Goal: Transaction & Acquisition: Book appointment/travel/reservation

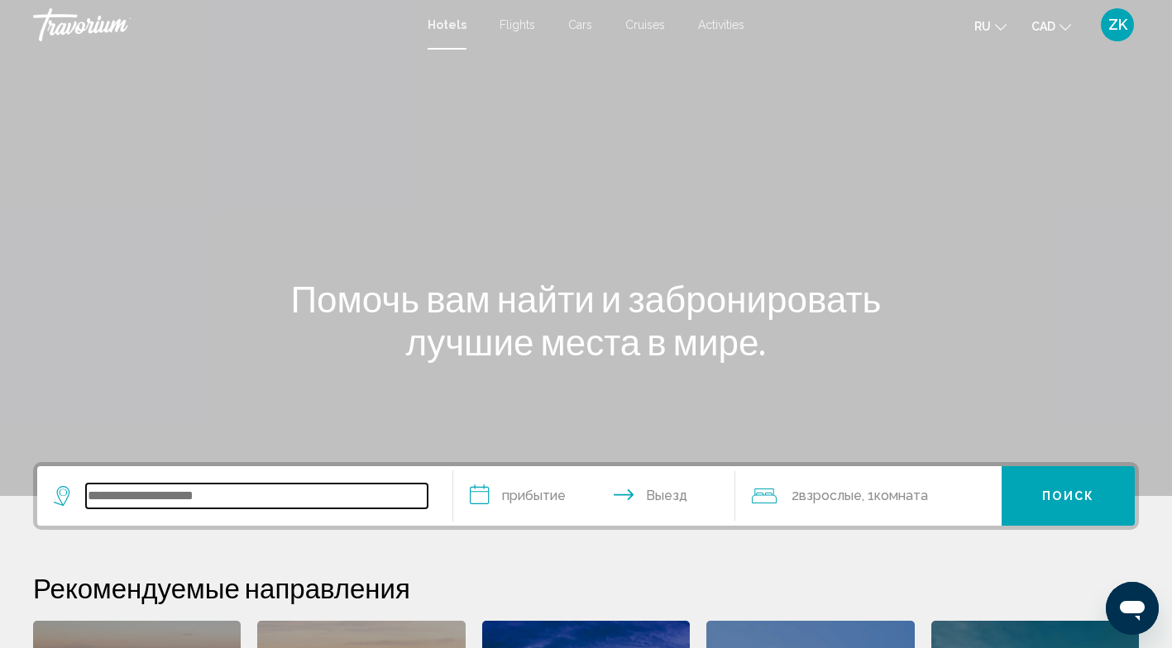
click at [170, 495] on input "Search widget" at bounding box center [256, 496] width 341 height 25
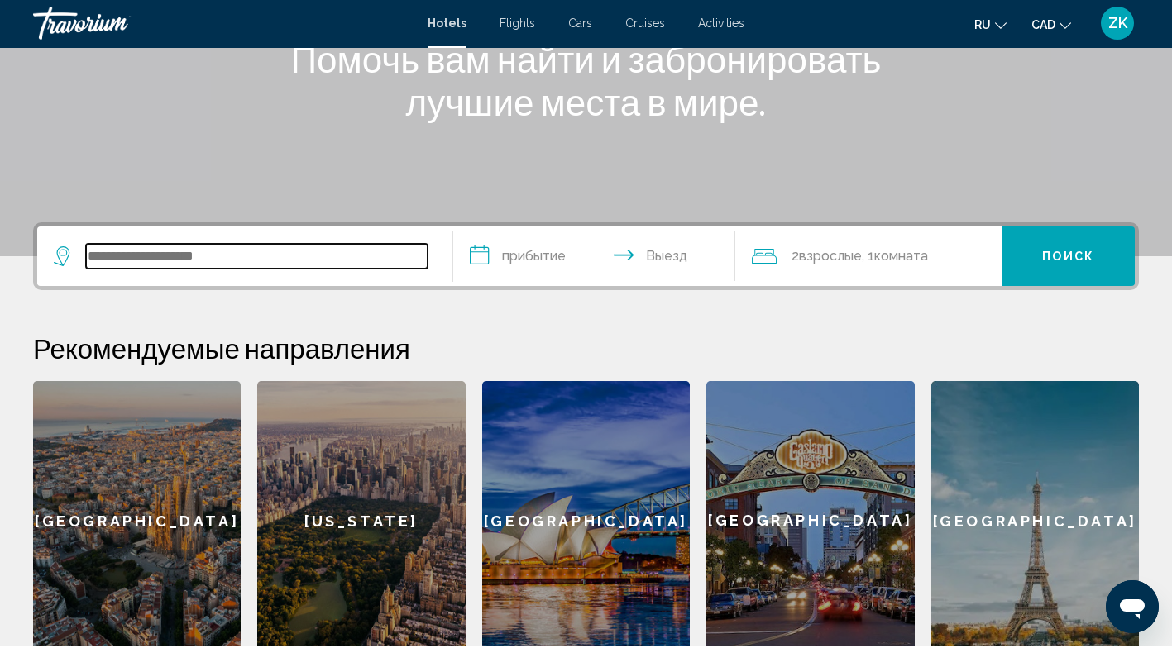
scroll to position [233, 0]
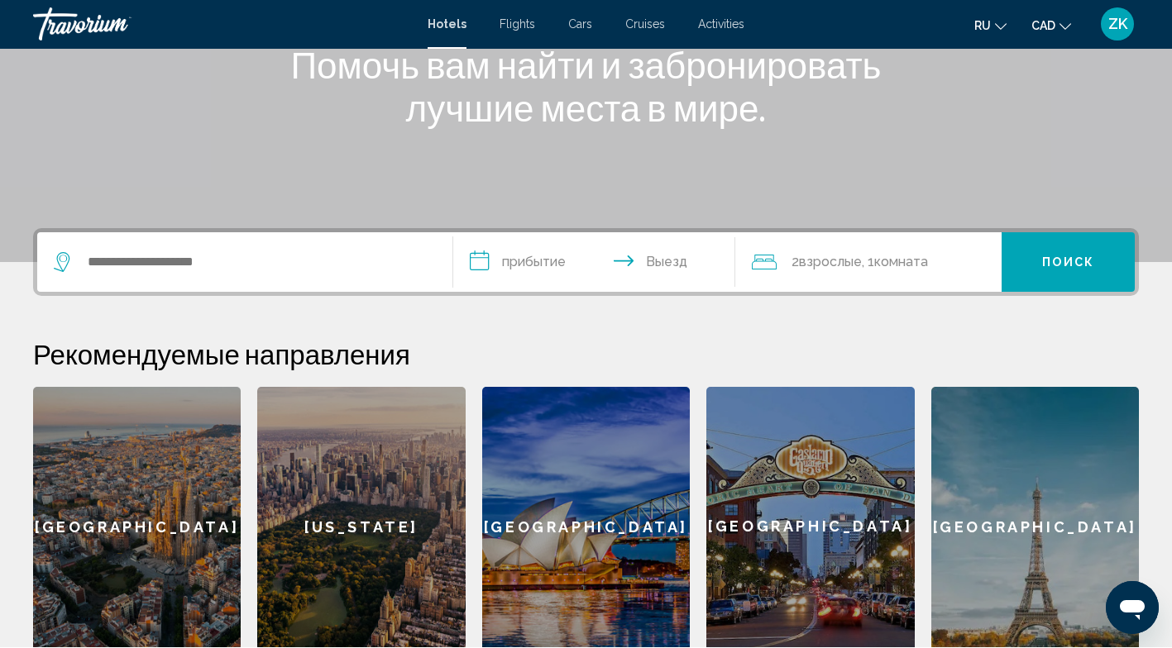
click at [513, 24] on span "Flights" at bounding box center [517, 24] width 36 height 13
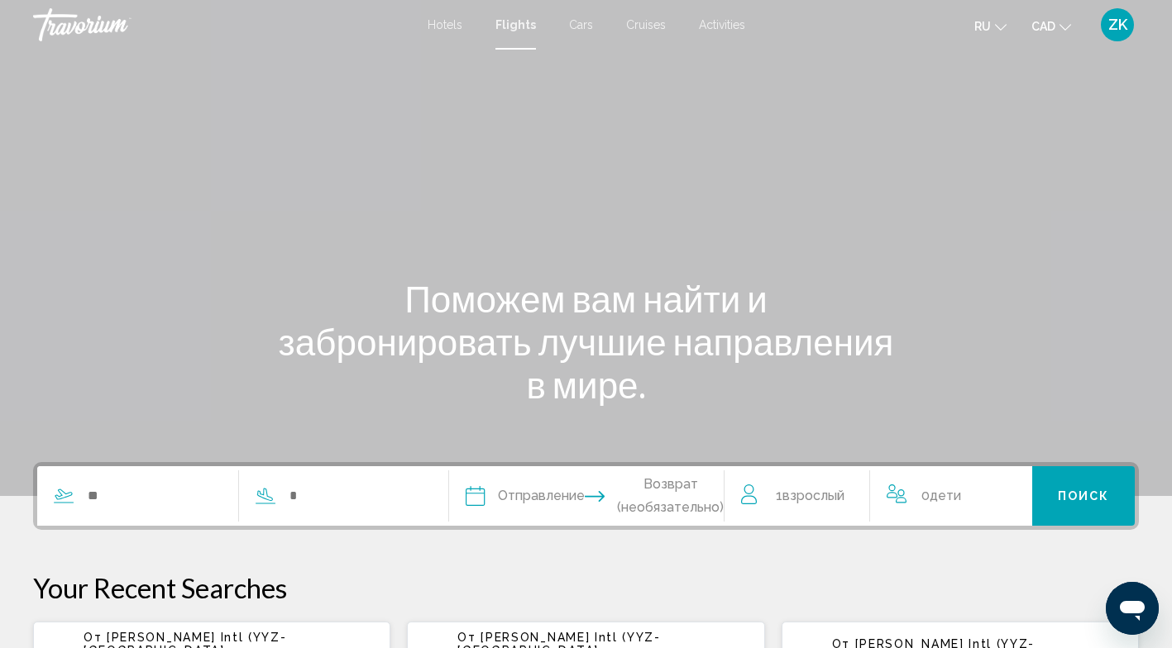
click at [148, 504] on input "Search widget" at bounding box center [154, 496] width 136 height 25
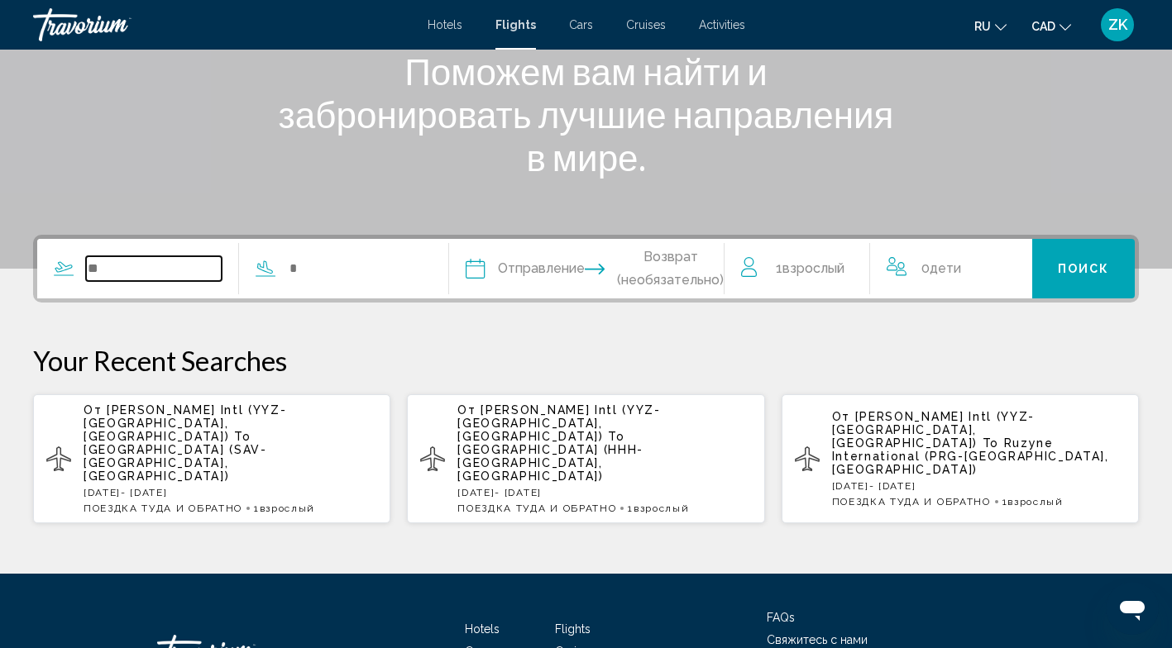
scroll to position [316, 0]
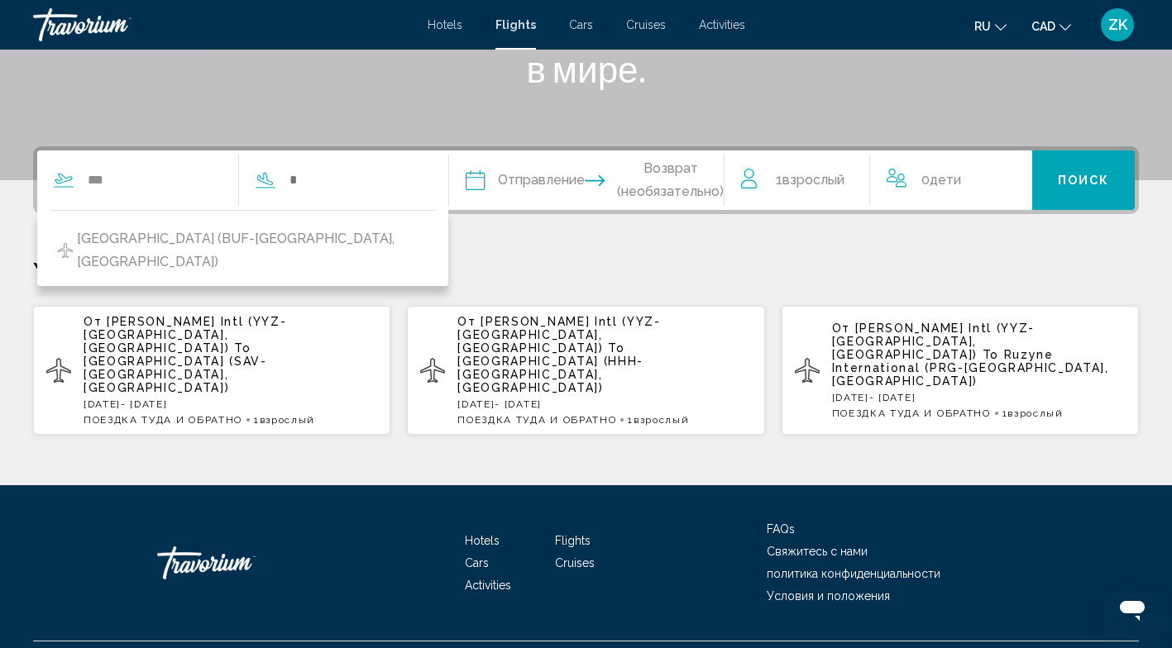
click at [155, 237] on span "[GEOGRAPHIC_DATA] (BUF-[GEOGRAPHIC_DATA], [GEOGRAPHIC_DATA])" at bounding box center [252, 250] width 351 height 46
type input "**********"
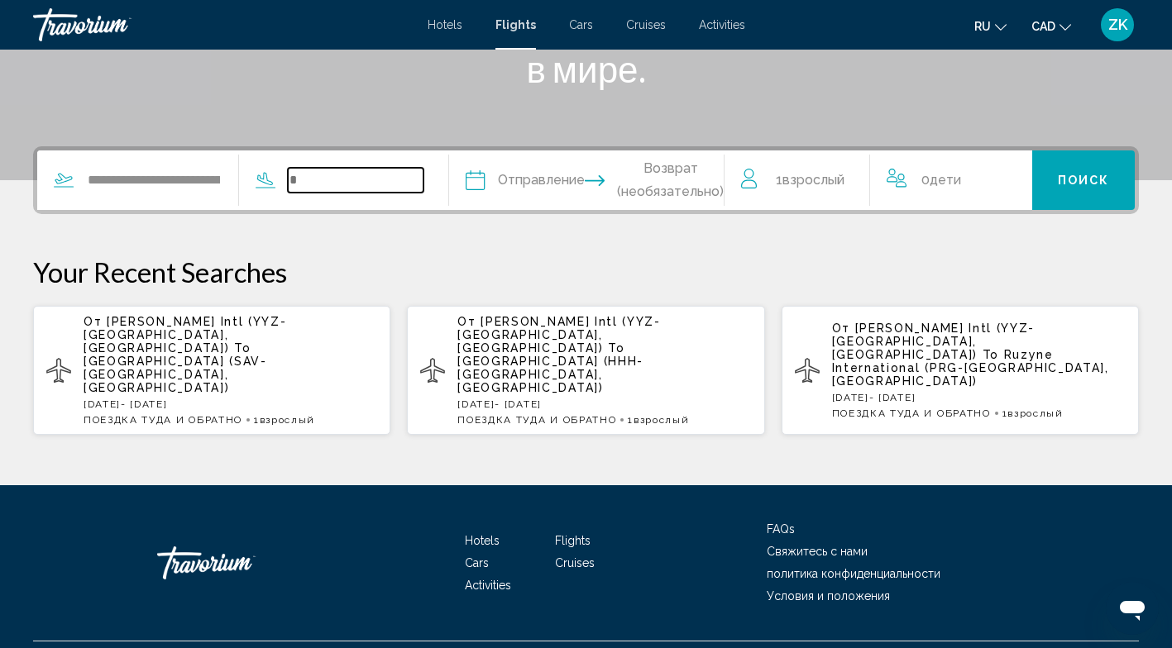
click at [318, 179] on input "Search widget" at bounding box center [356, 180] width 136 height 25
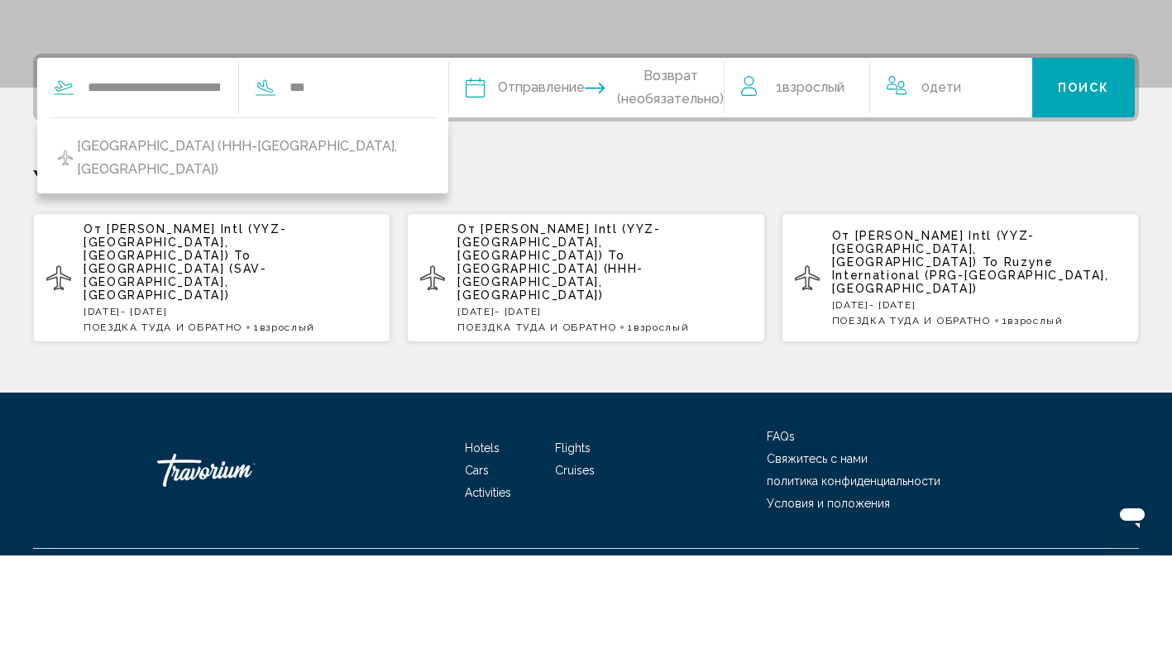
click at [292, 242] on span "[GEOGRAPHIC_DATA] (HHH-[GEOGRAPHIC_DATA], [GEOGRAPHIC_DATA])" at bounding box center [252, 250] width 351 height 46
type input "**********"
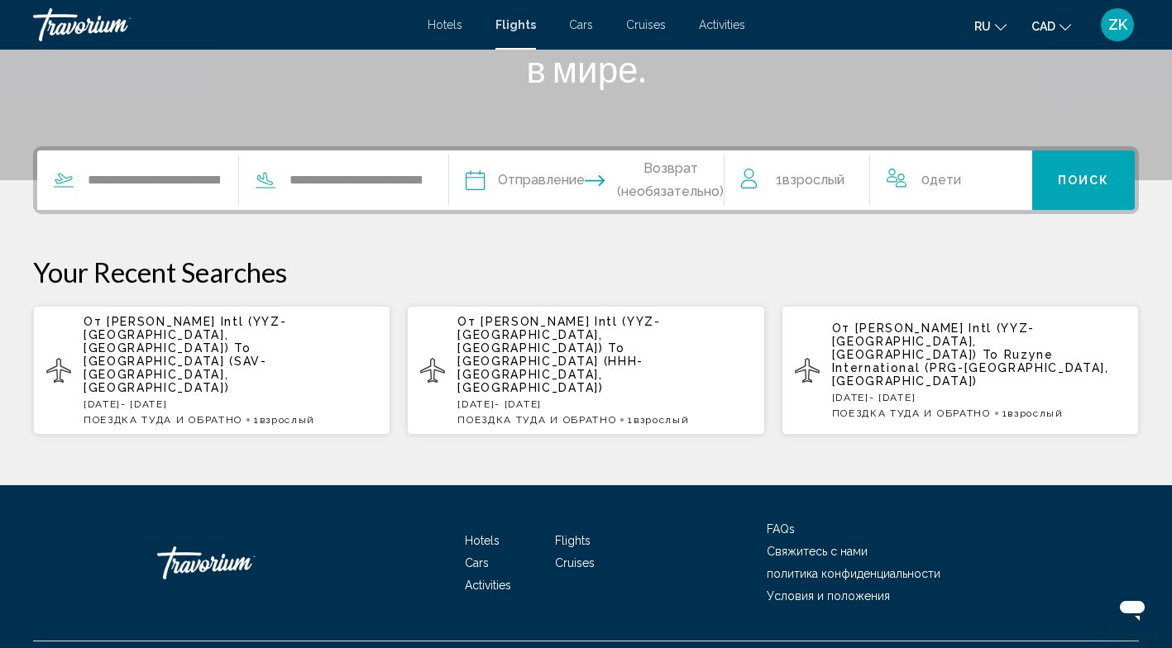
click at [546, 178] on input "Depart date" at bounding box center [529, 182] width 136 height 64
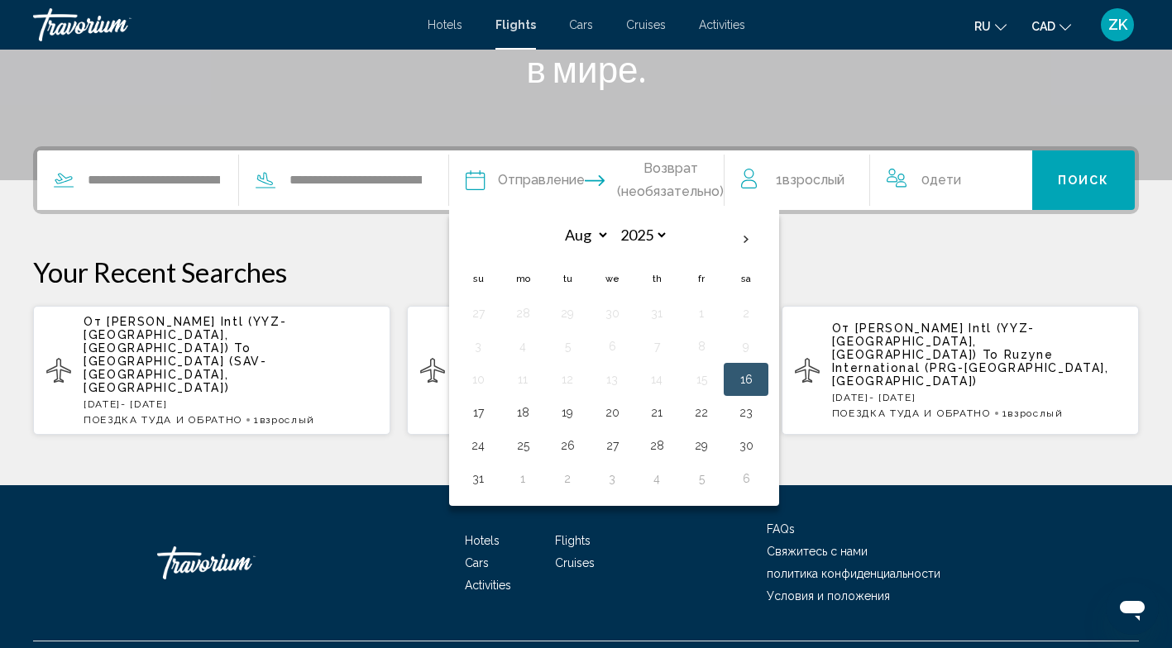
click at [768, 241] on th "Next month" at bounding box center [745, 240] width 45 height 36
select select "*"
click at [625, 312] on button "3" at bounding box center [612, 313] width 26 height 23
type input "**********"
select select "*"
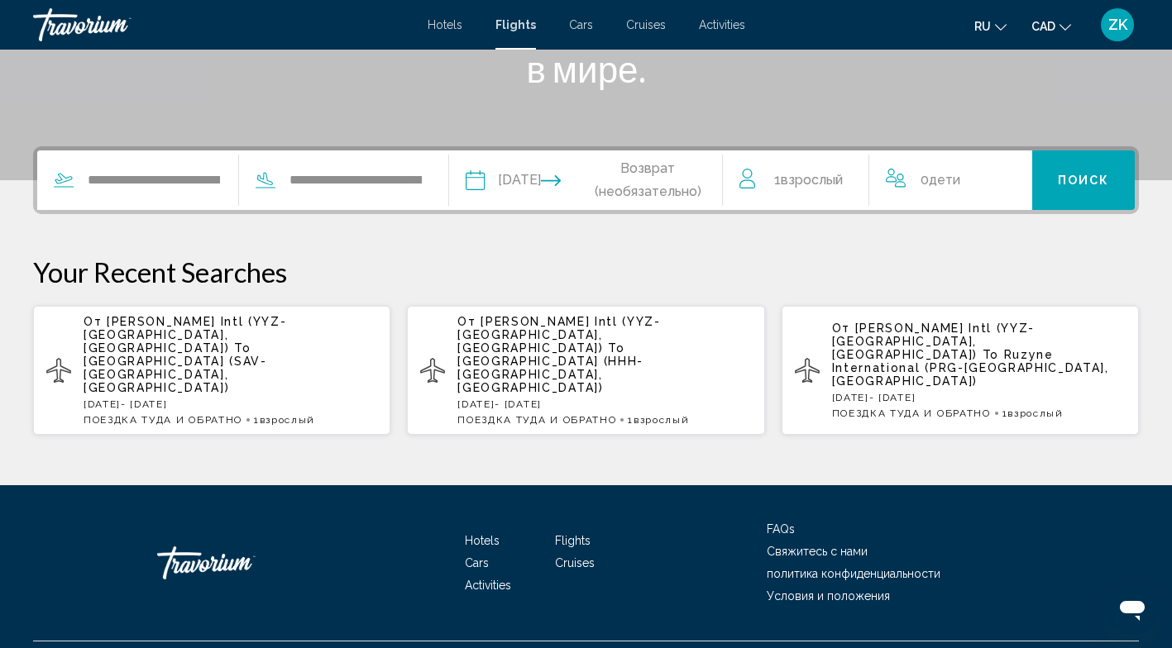
click at [664, 185] on input "Return date" at bounding box center [662, 182] width 136 height 64
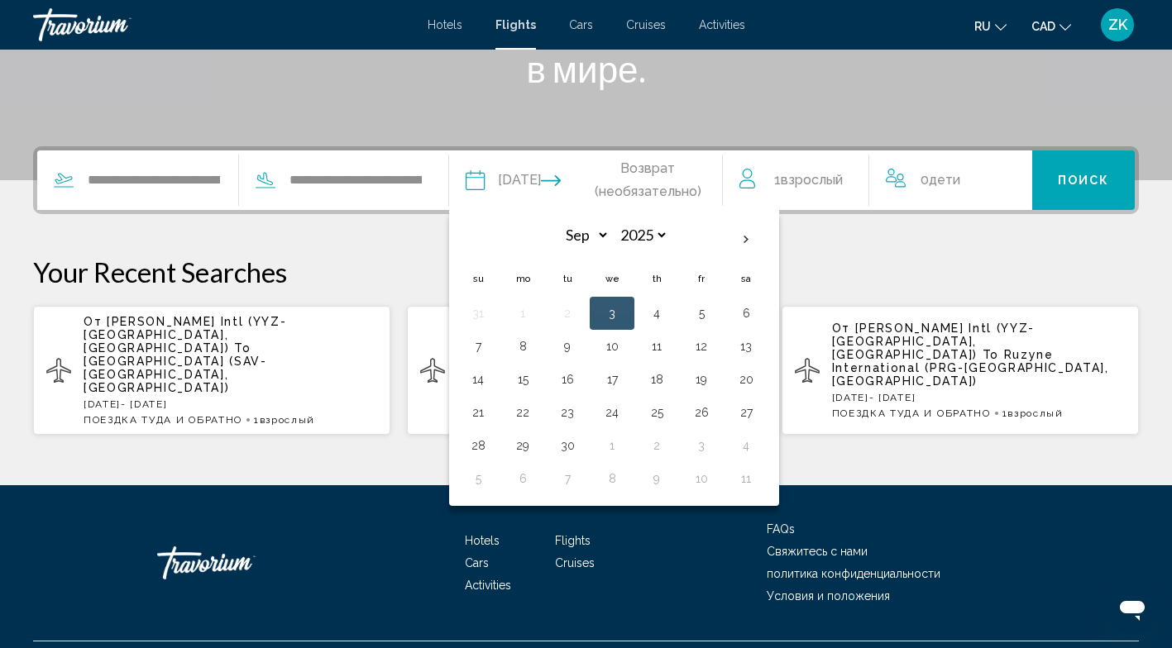
click at [491, 352] on button "7" at bounding box center [478, 346] width 26 height 23
type input "**********"
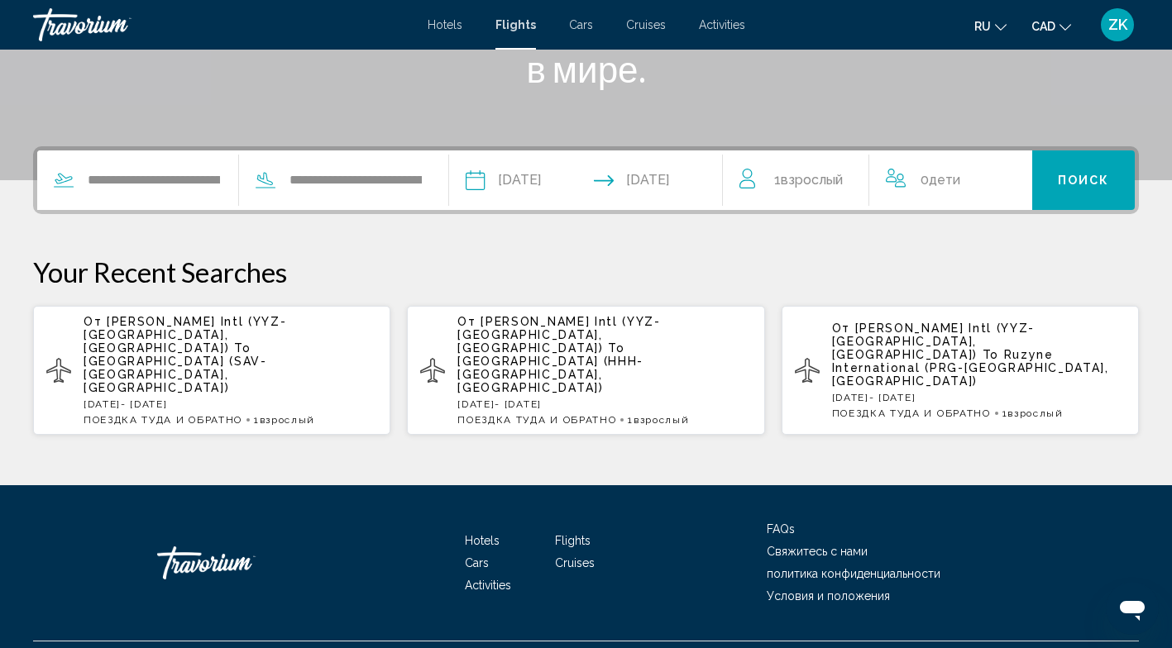
click at [1081, 179] on span "Поиск" at bounding box center [1083, 180] width 52 height 13
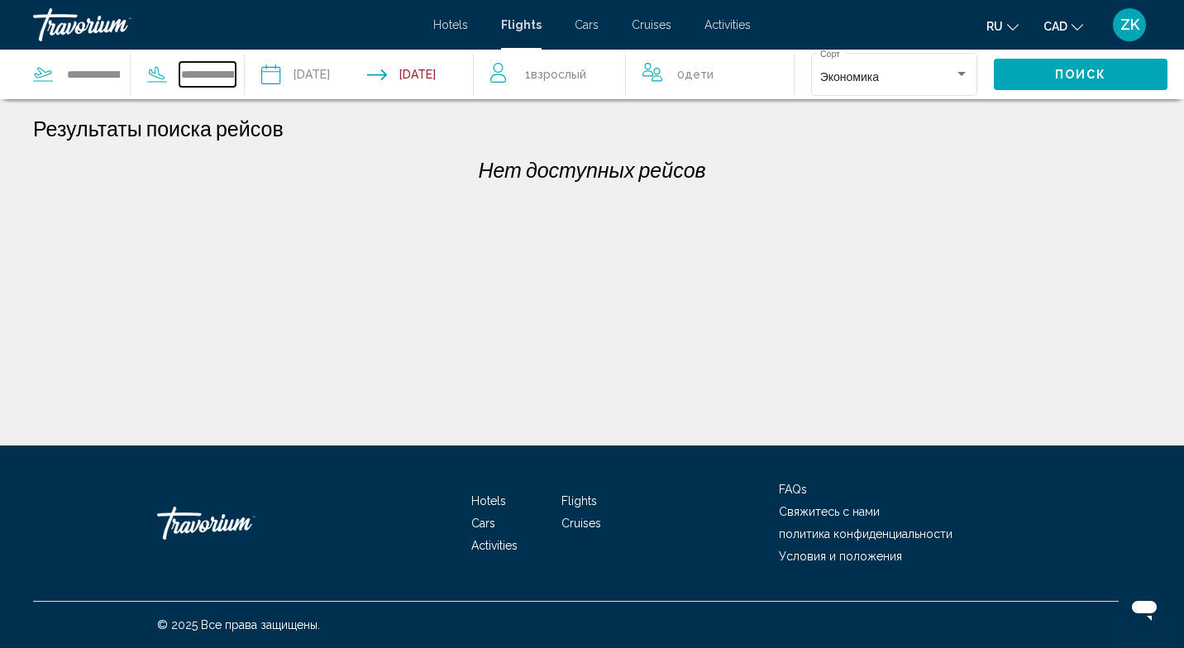
click at [184, 79] on input "**********" at bounding box center [207, 74] width 56 height 25
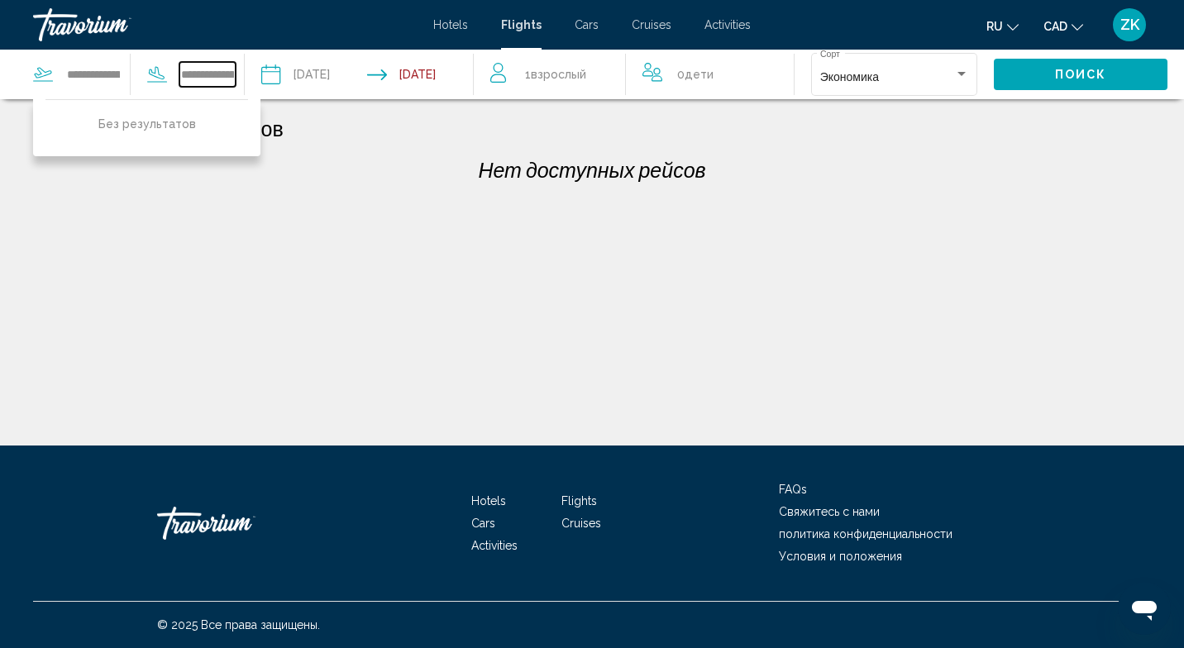
click at [217, 79] on input "**********" at bounding box center [207, 74] width 56 height 25
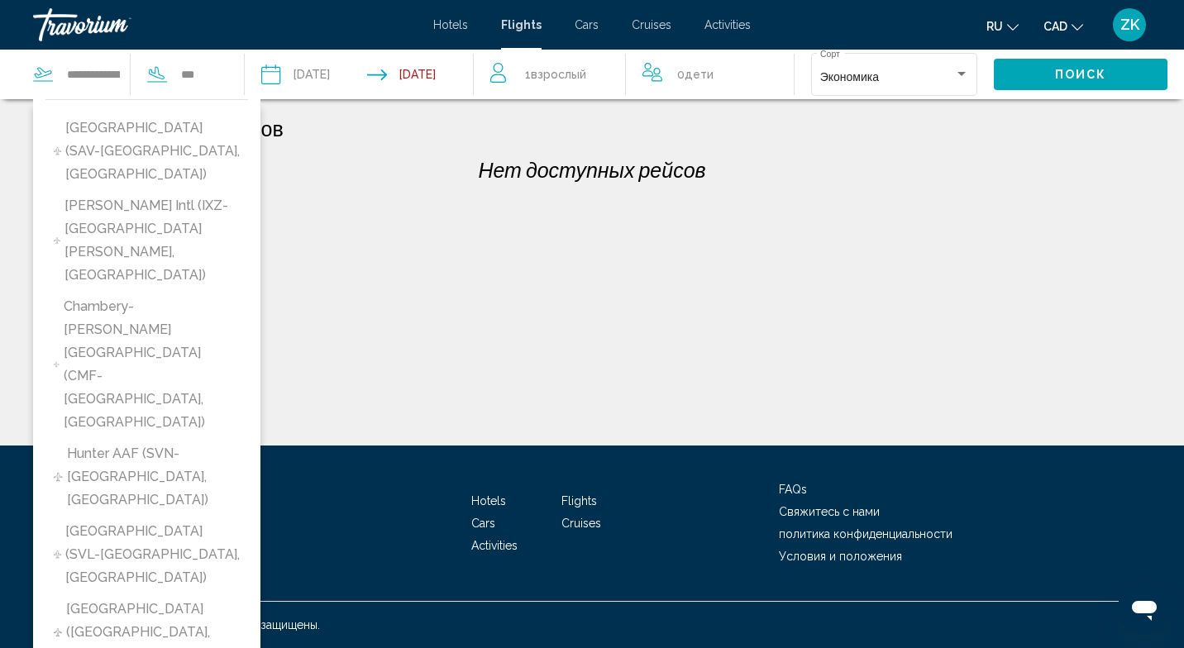
click at [98, 131] on span "[GEOGRAPHIC_DATA] (SAV-[GEOGRAPHIC_DATA], [GEOGRAPHIC_DATA])" at bounding box center [152, 151] width 174 height 69
type input "**********"
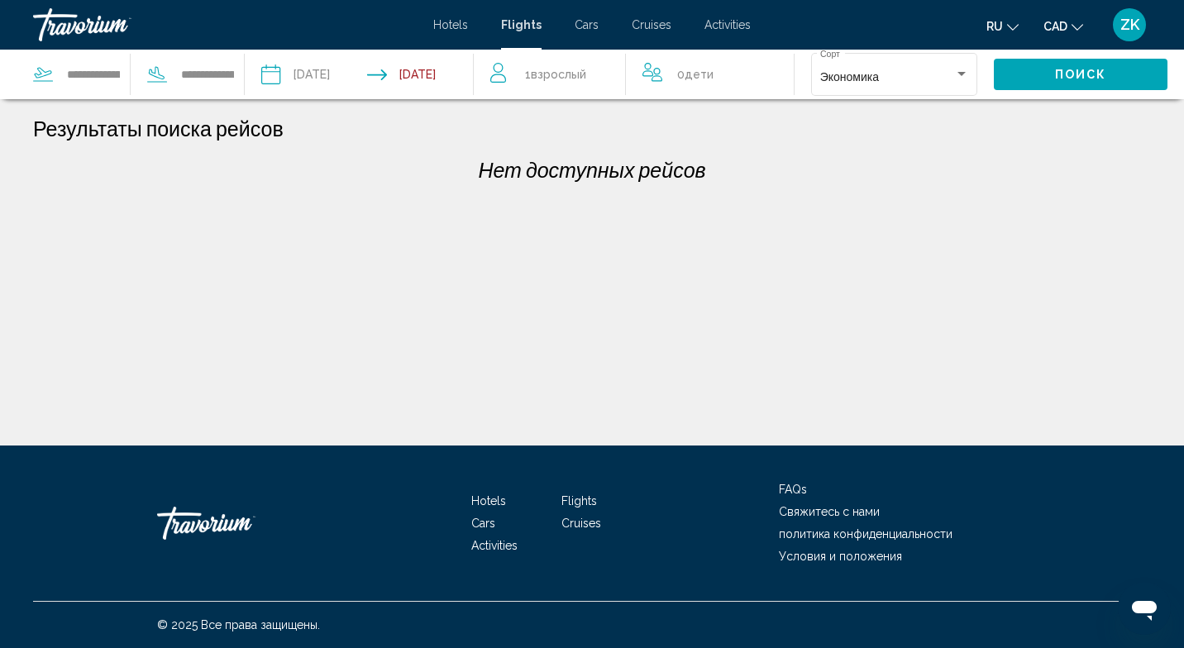
click at [1076, 69] on span "Поиск" at bounding box center [1081, 75] width 52 height 13
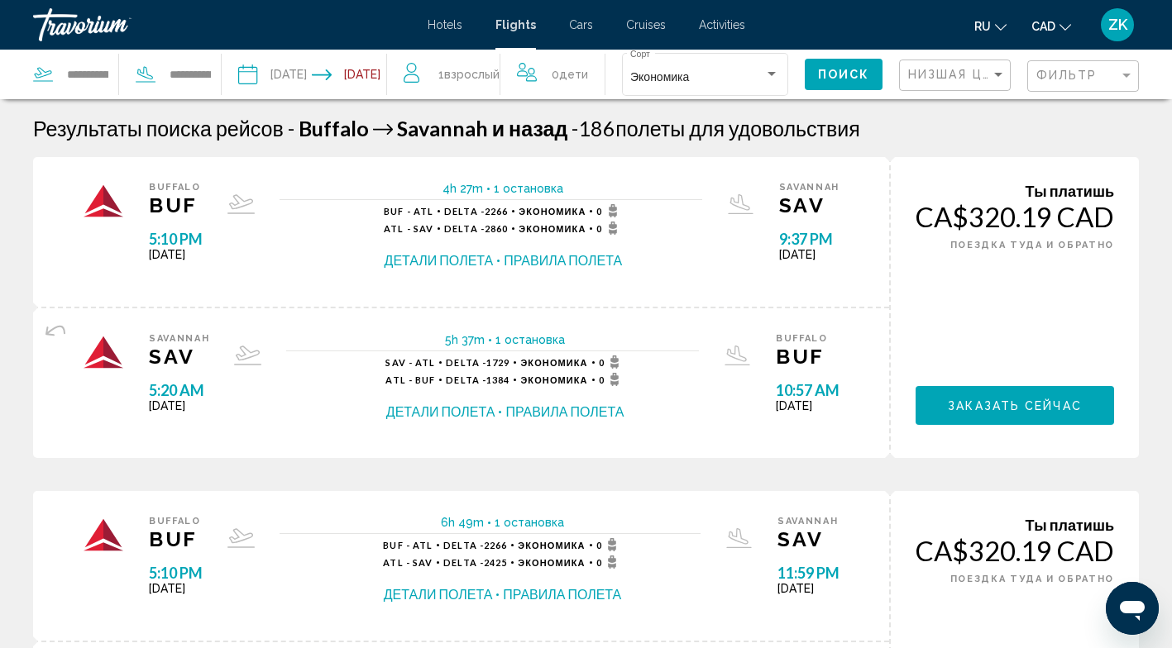
click at [416, 260] on button "Детали полета" at bounding box center [438, 260] width 109 height 18
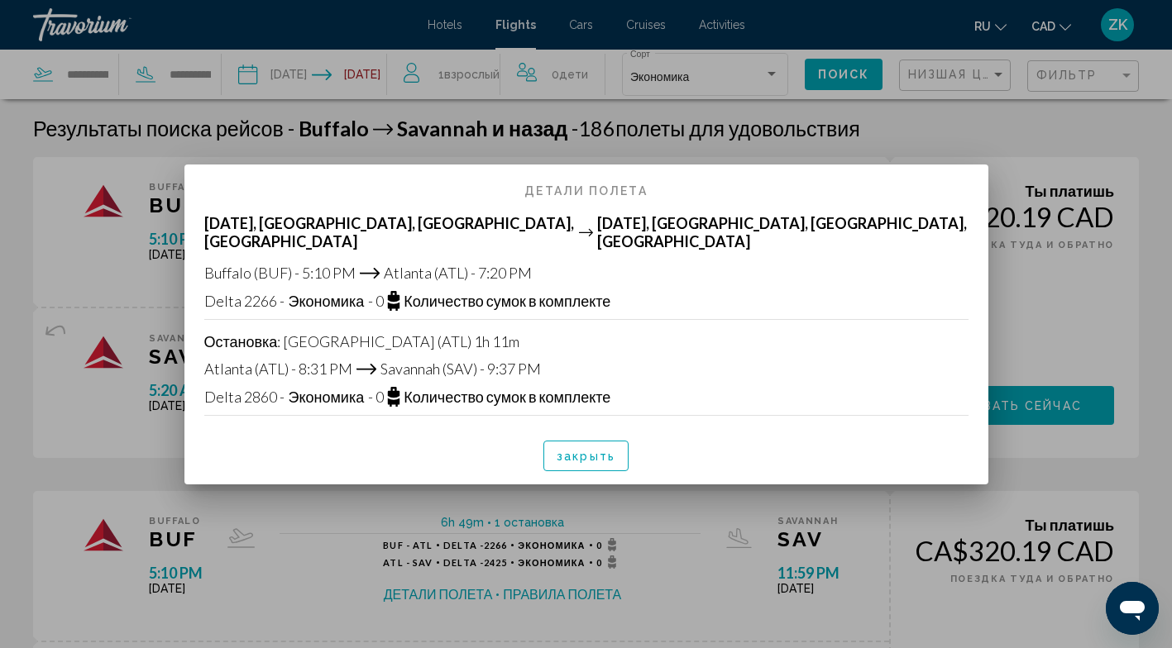
click at [567, 451] on span "закрыть" at bounding box center [585, 456] width 59 height 13
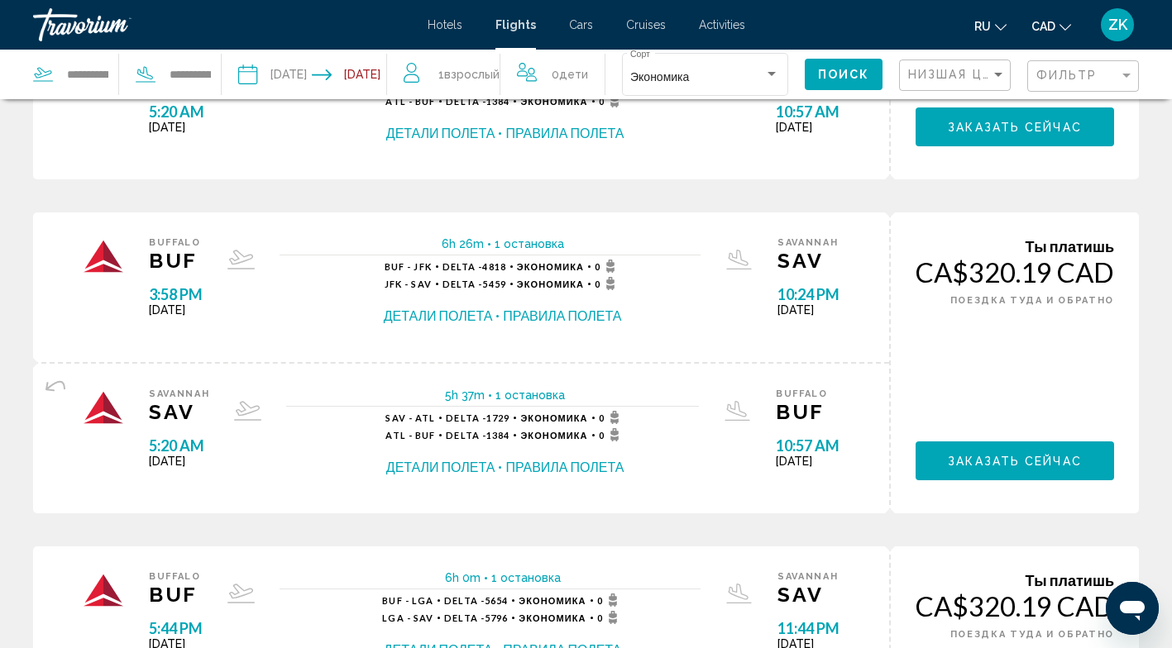
scroll to position [614, 0]
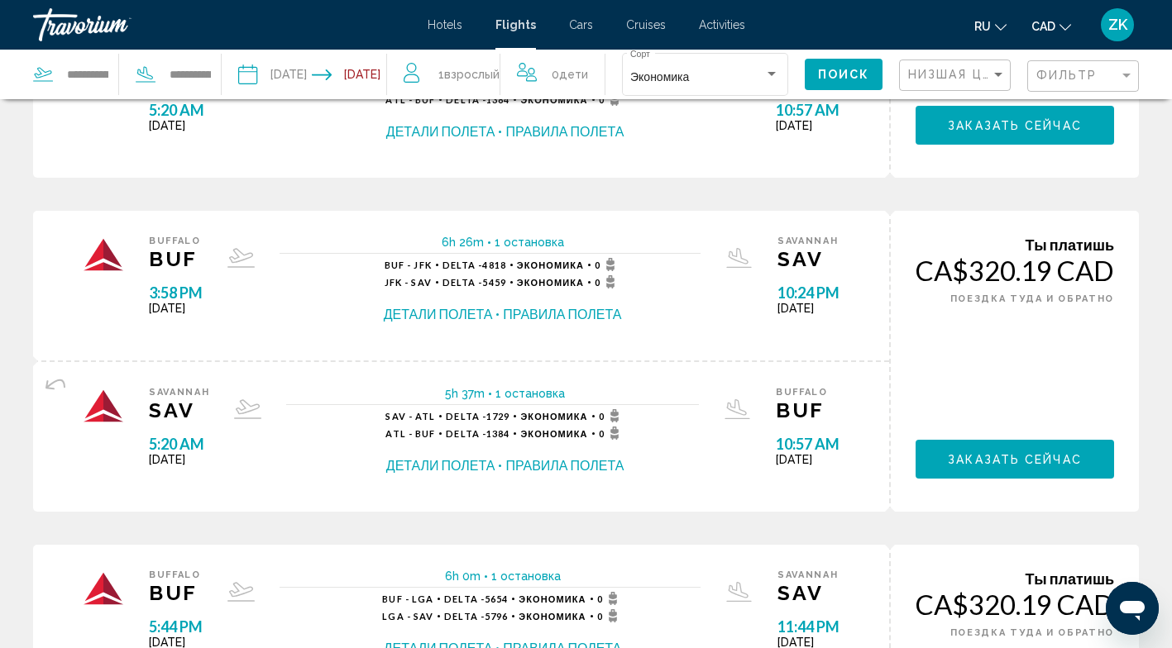
click at [410, 315] on button "Детали полета" at bounding box center [438, 314] width 109 height 18
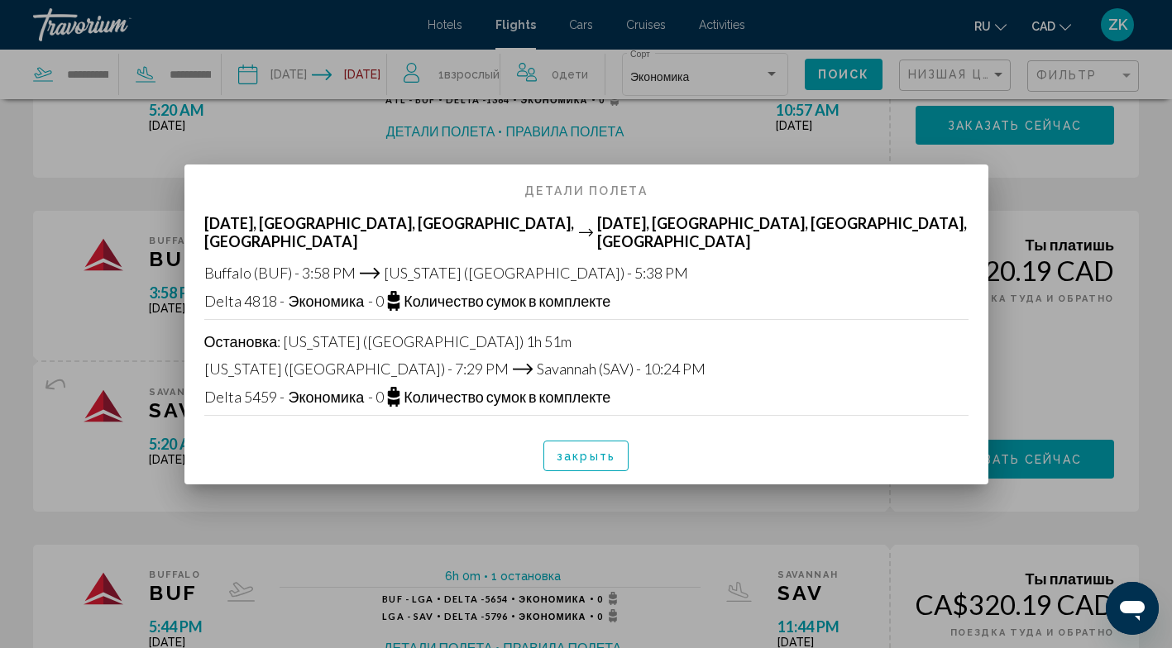
click at [587, 456] on span "закрыть" at bounding box center [585, 456] width 59 height 13
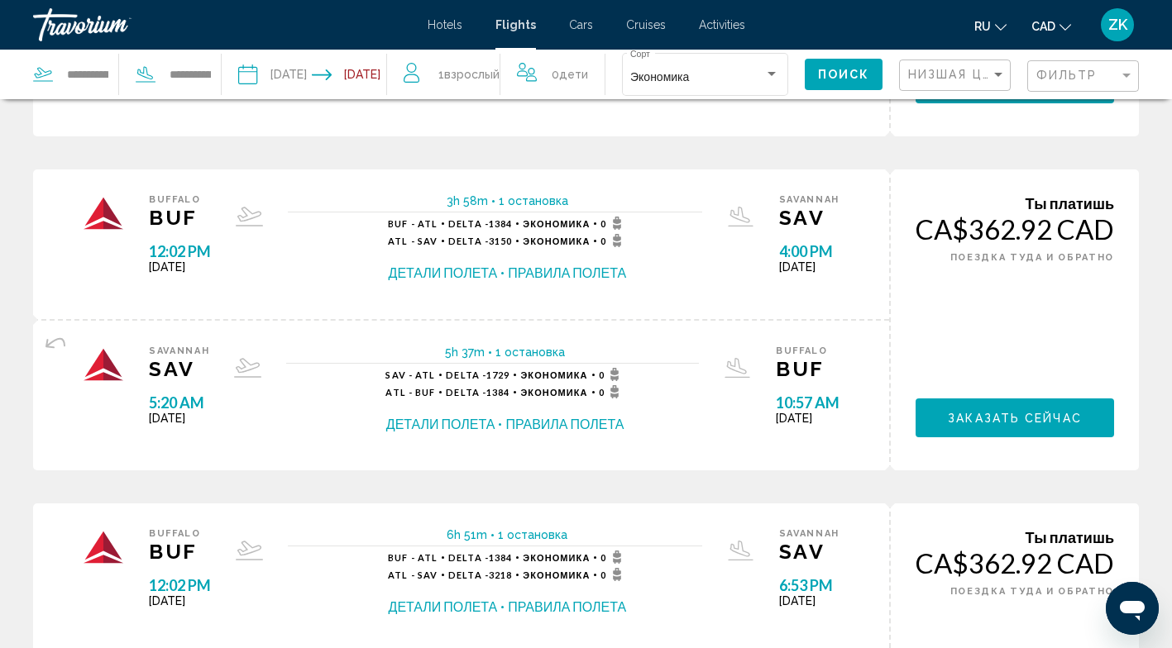
scroll to position [1323, 0]
click at [431, 273] on button "Детали полета" at bounding box center [443, 274] width 109 height 18
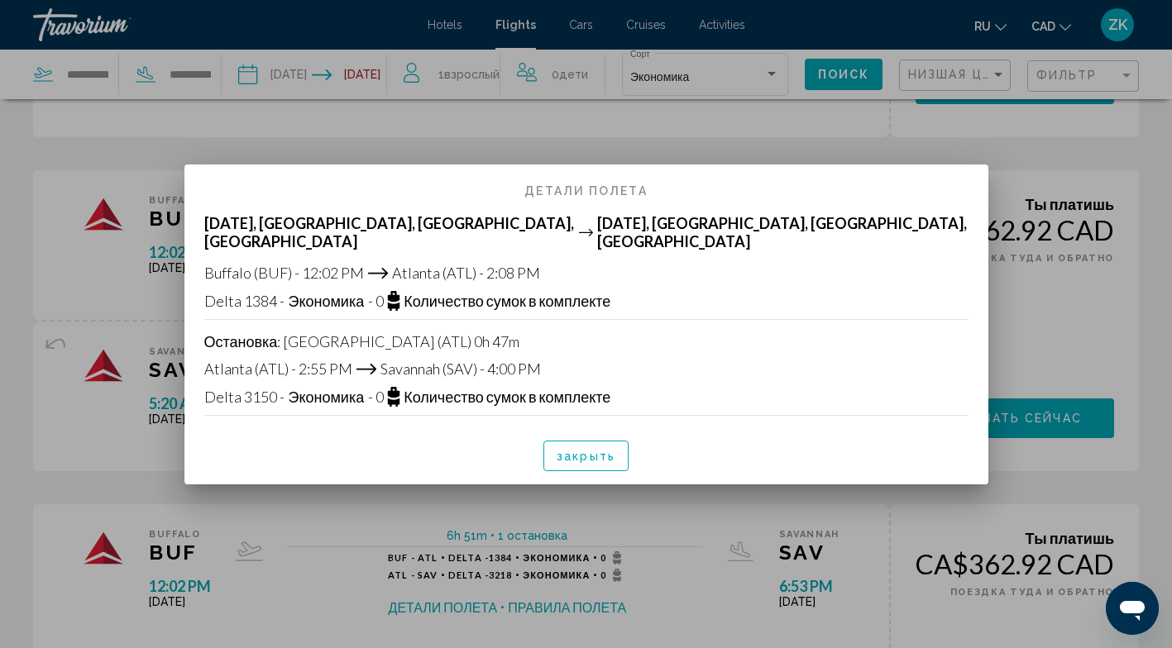
click at [573, 457] on span "закрыть" at bounding box center [585, 456] width 59 height 13
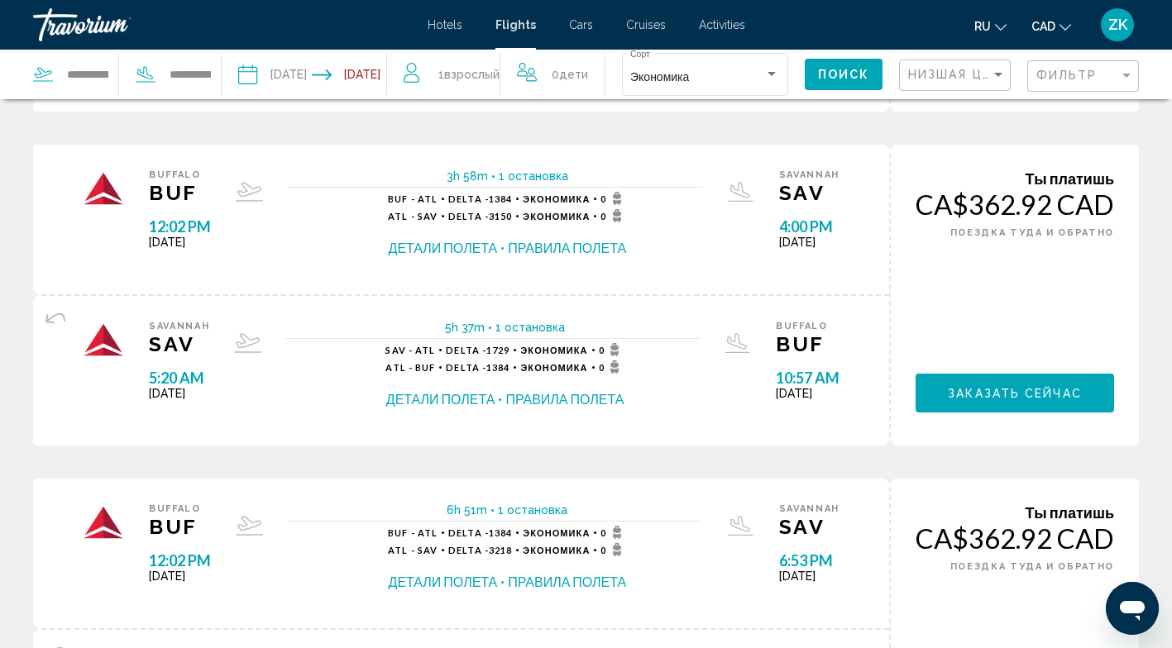
scroll to position [1348, 0]
click at [408, 405] on button "Детали полета" at bounding box center [440, 399] width 109 height 18
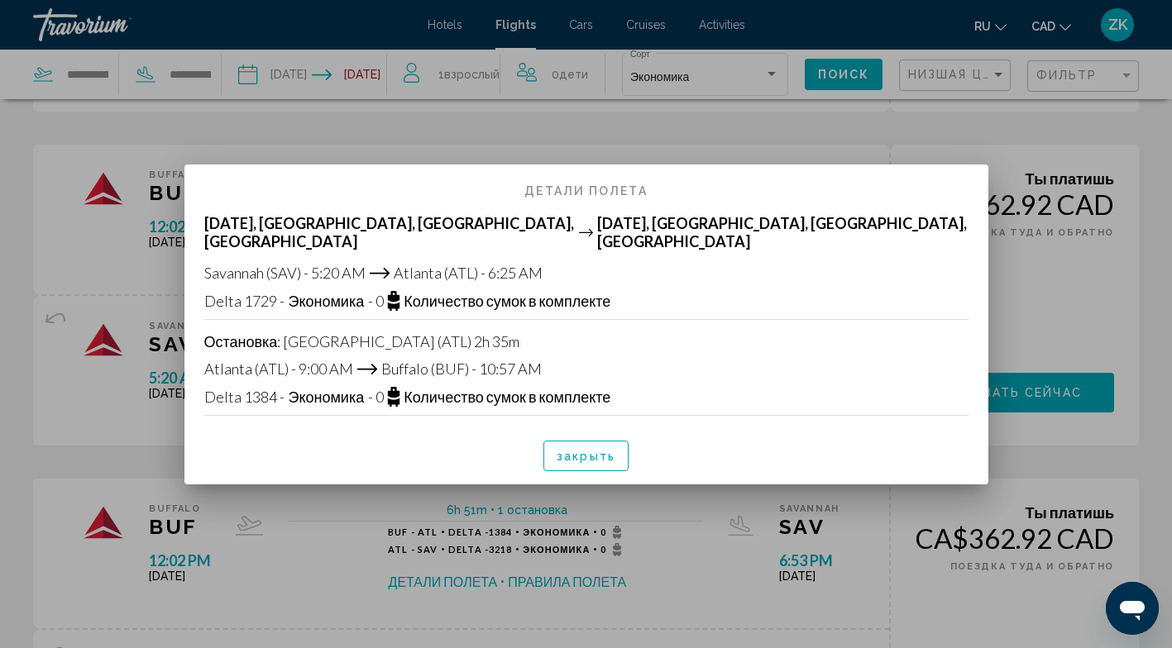
click at [582, 450] on span "закрыть" at bounding box center [585, 456] width 59 height 13
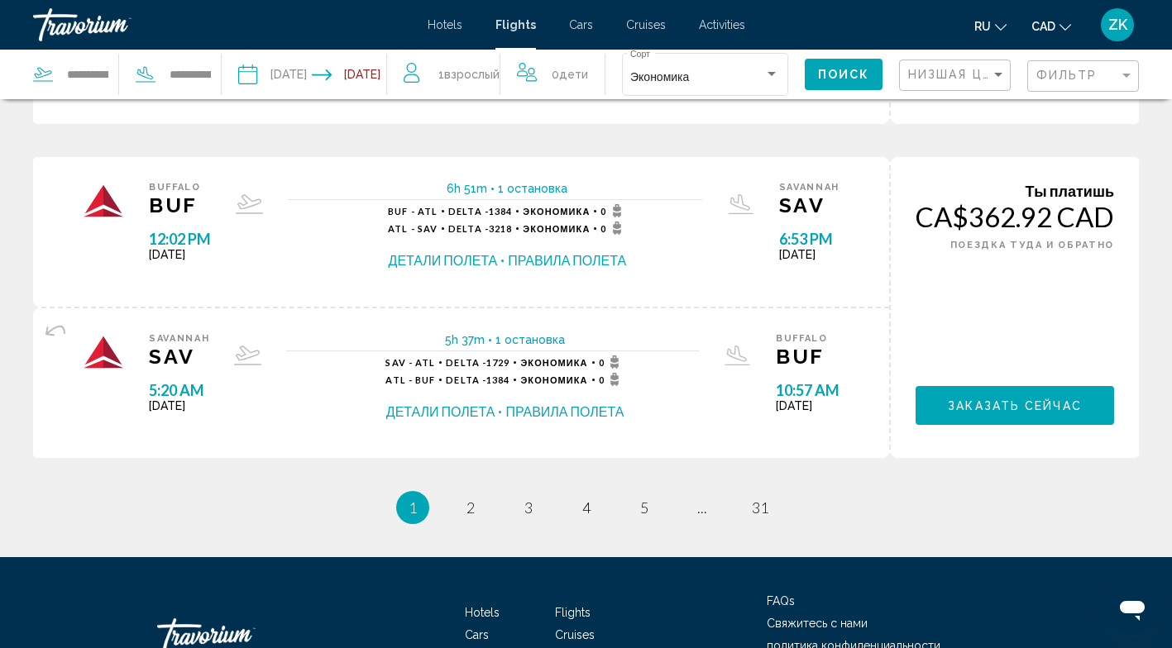
scroll to position [1670, 0]
click at [469, 514] on span "2" at bounding box center [470, 508] width 8 height 18
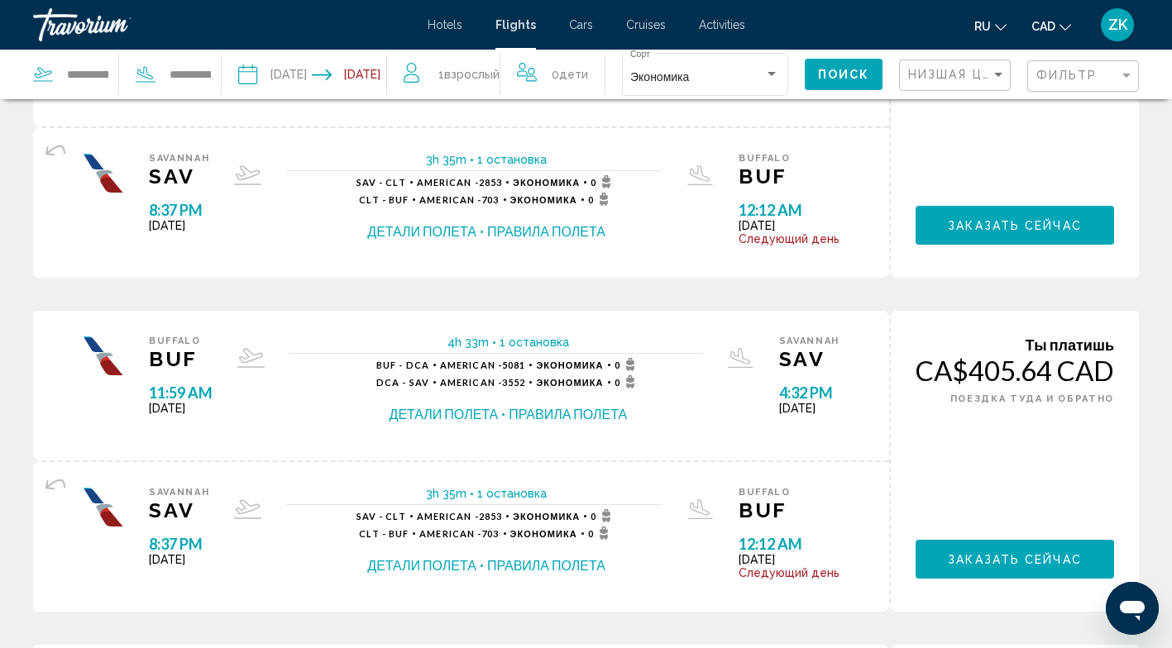
scroll to position [182, 0]
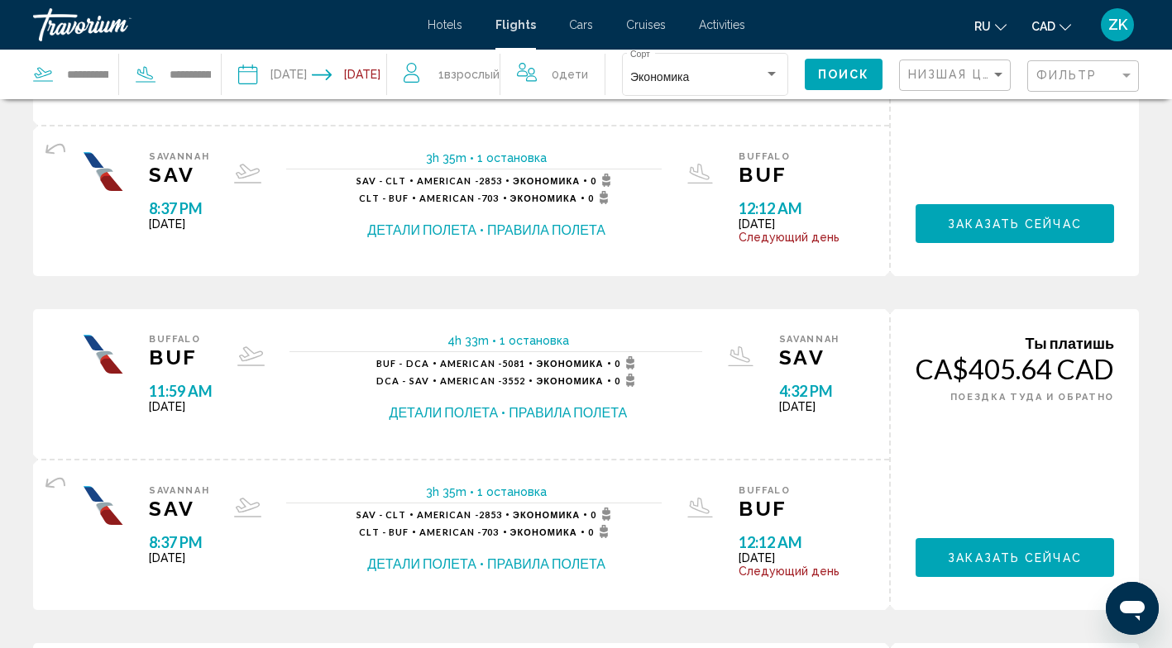
click at [410, 406] on button "Детали полета" at bounding box center [443, 412] width 109 height 18
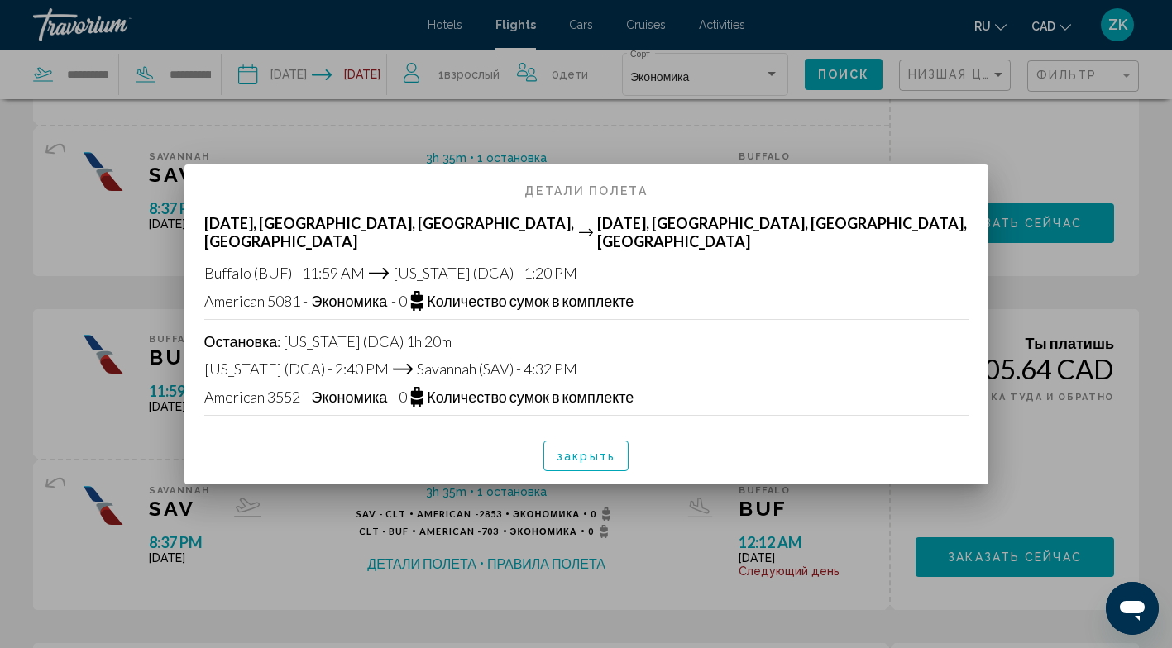
click at [589, 452] on span "закрыть" at bounding box center [585, 456] width 59 height 13
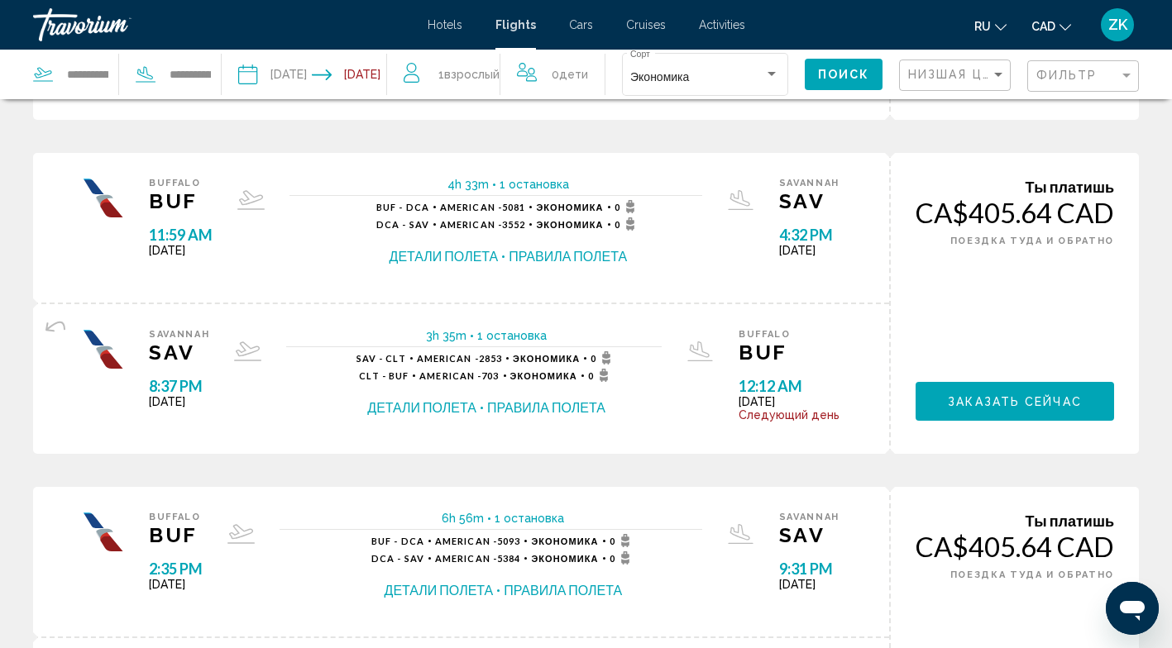
scroll to position [338, 0]
click at [432, 252] on button "Детали полета" at bounding box center [443, 256] width 109 height 18
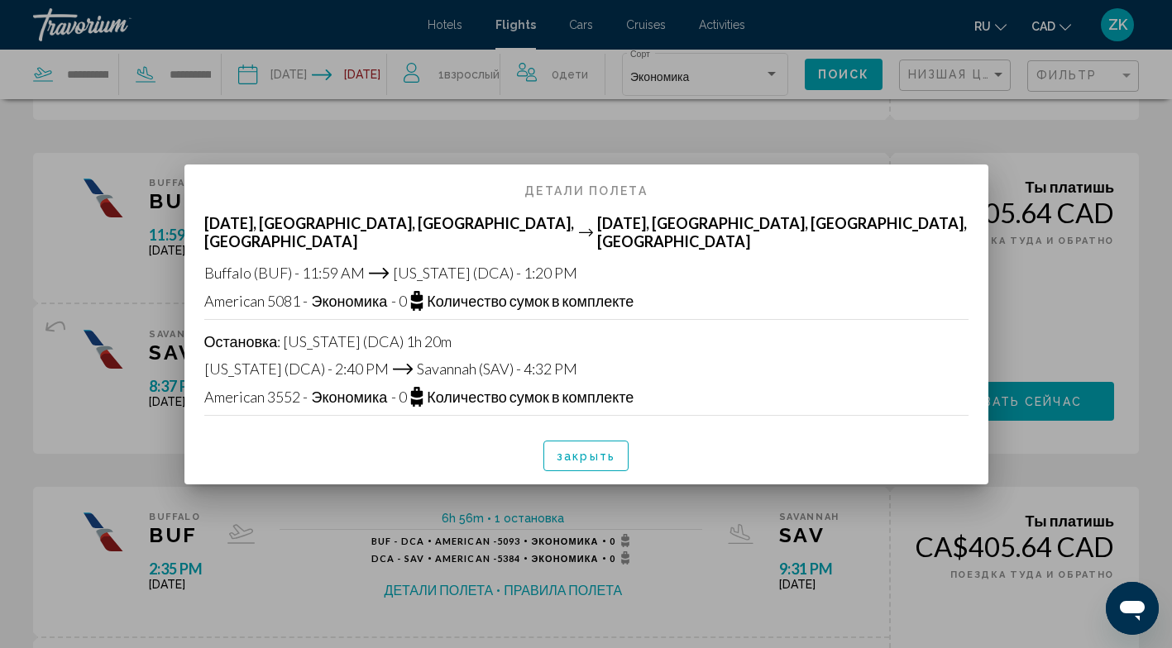
click at [577, 447] on button "закрыть" at bounding box center [585, 456] width 85 height 31
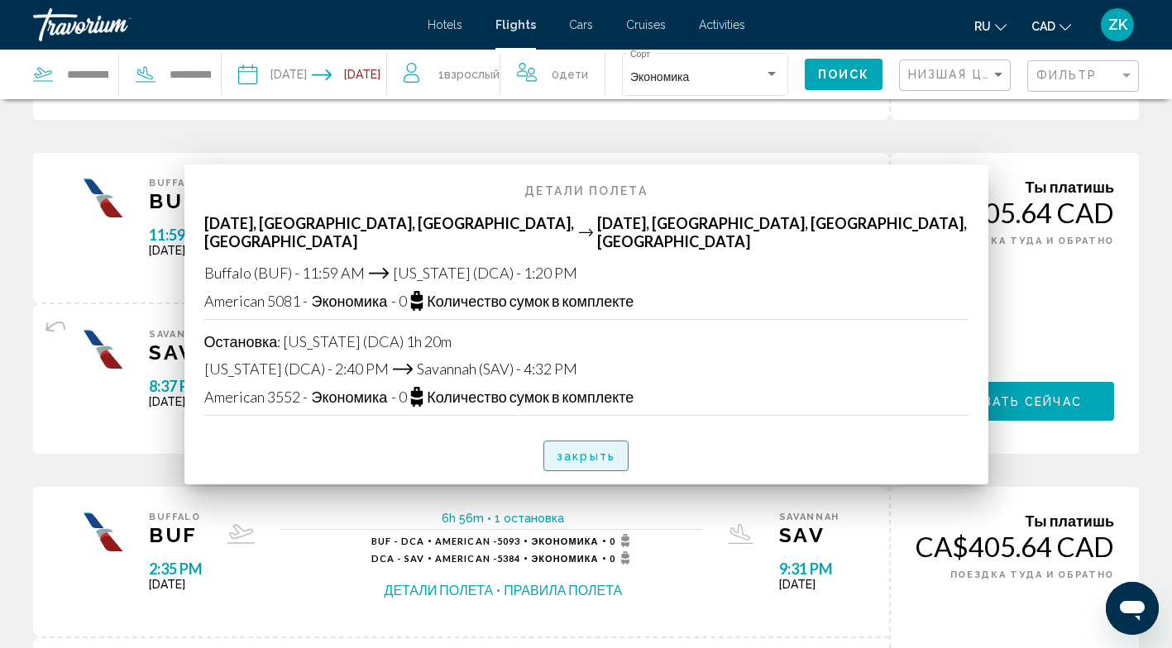
scroll to position [338, 0]
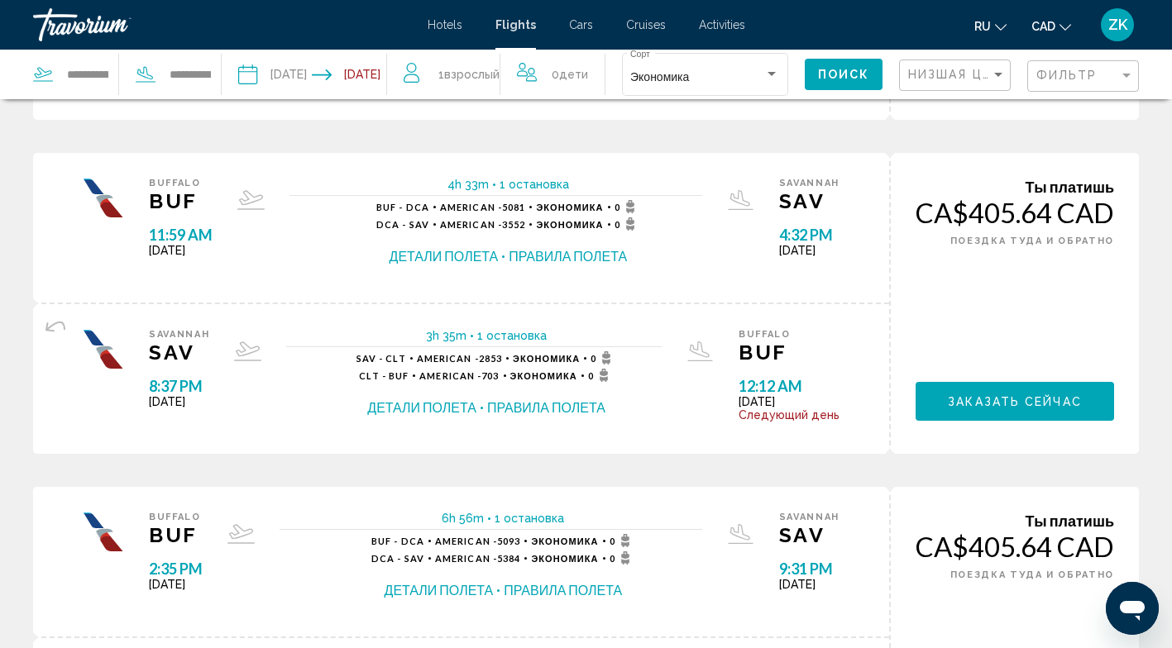
click at [417, 405] on button "Детали полета" at bounding box center [421, 407] width 109 height 18
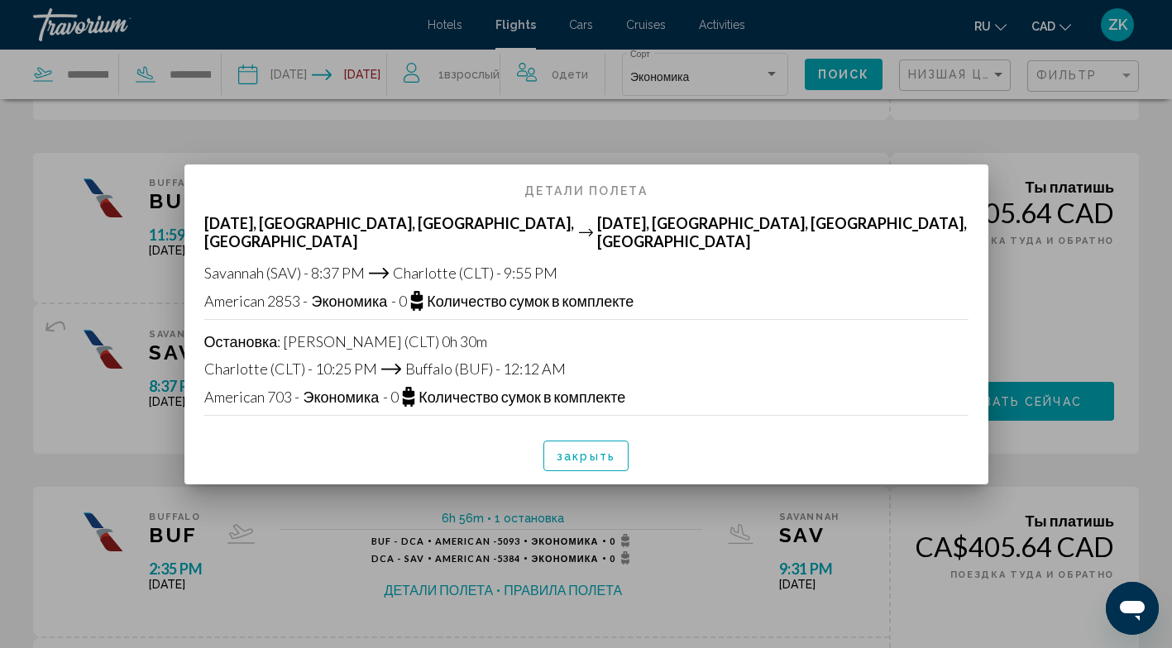
scroll to position [0, 0]
click at [575, 457] on span "закрыть" at bounding box center [585, 456] width 59 height 13
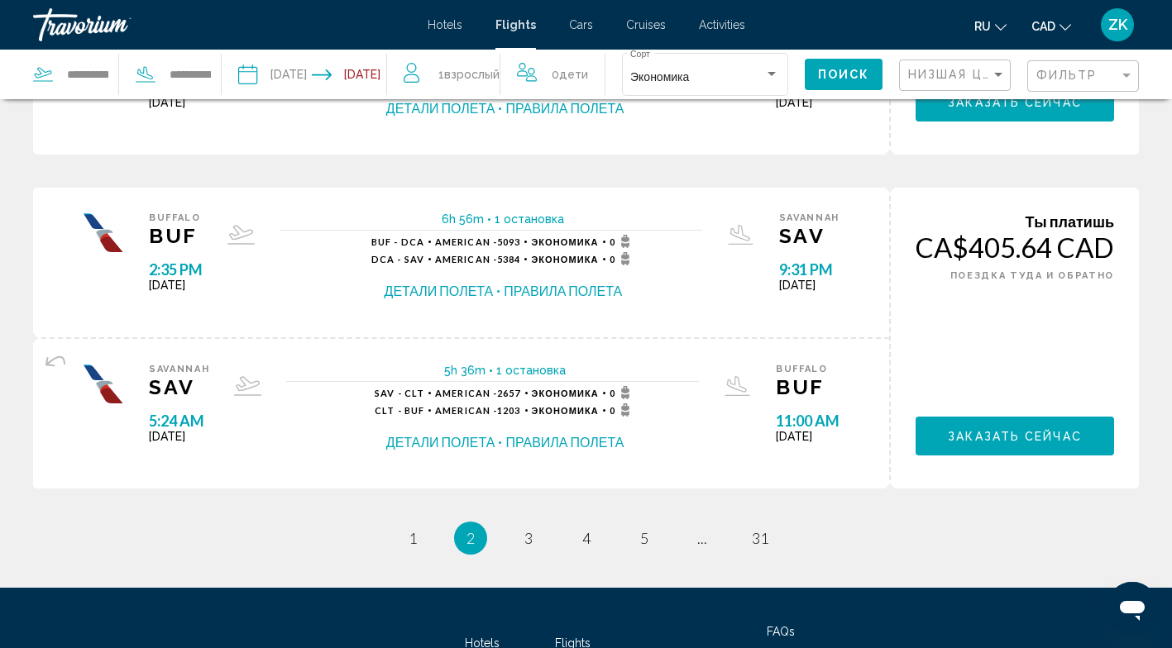
scroll to position [1782, 0]
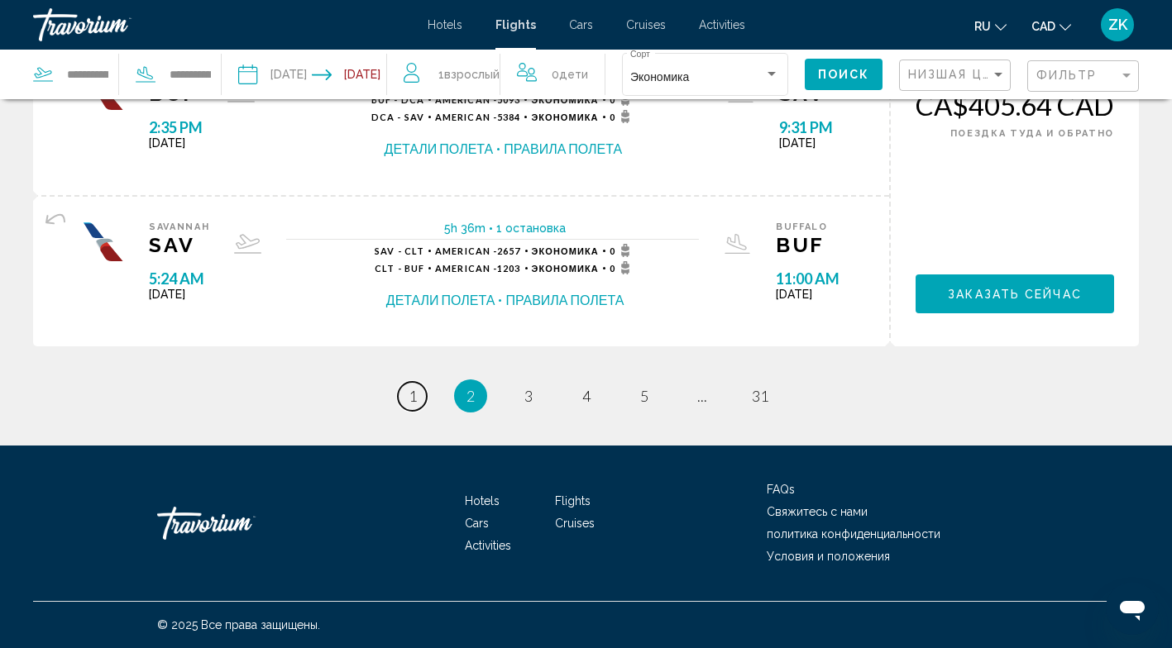
click at [404, 386] on link "page 1" at bounding box center [412, 396] width 29 height 29
